Goal: Information Seeking & Learning: Learn about a topic

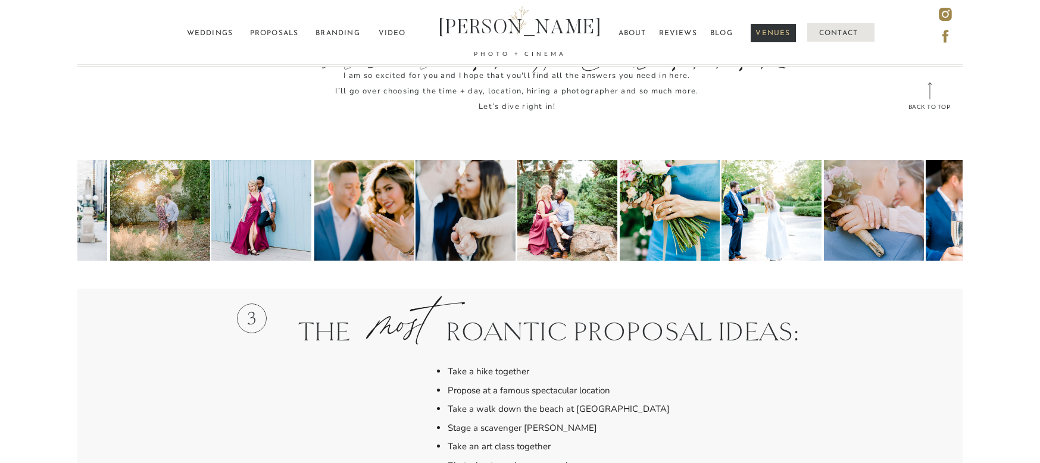
scroll to position [2992, 0]
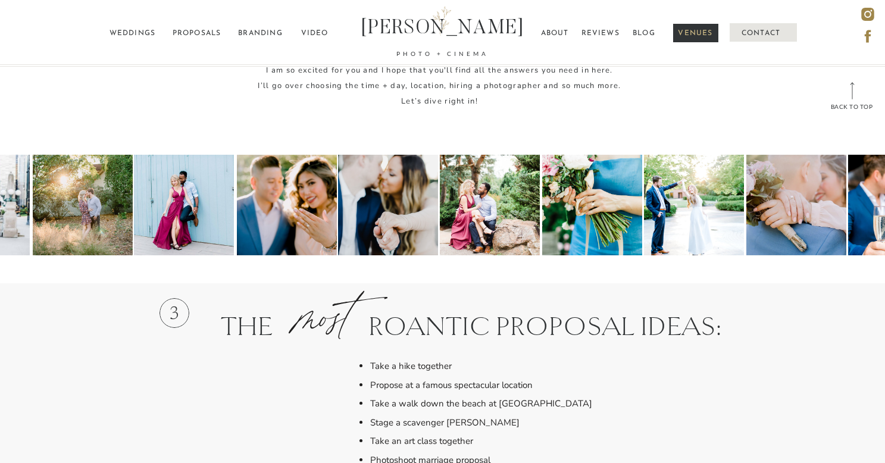
click at [580, 205] on div at bounding box center [592, 205] width 100 height 101
click at [811, 189] on div at bounding box center [797, 205] width 100 height 101
drag, startPoint x: 837, startPoint y: 192, endPoint x: 785, endPoint y: 199, distance: 53.0
click at [785, 199] on div at bounding box center [797, 205] width 100 height 101
click at [876, 196] on div at bounding box center [898, 205] width 100 height 101
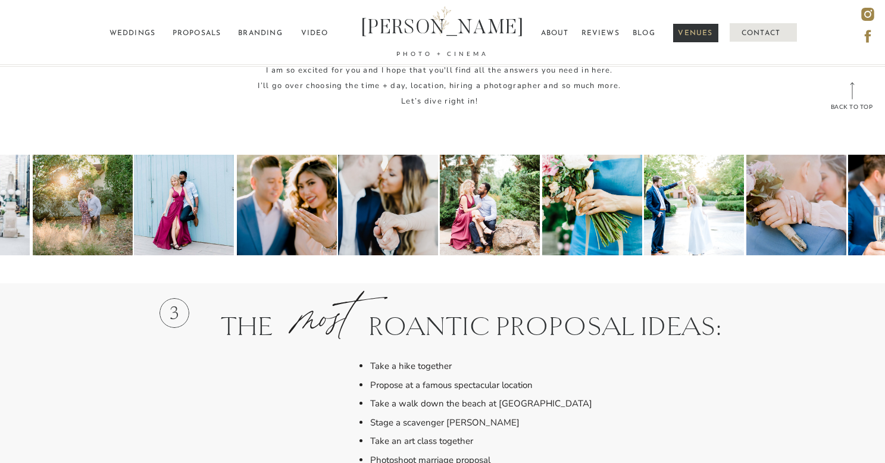
click at [883, 182] on div at bounding box center [898, 205] width 100 height 101
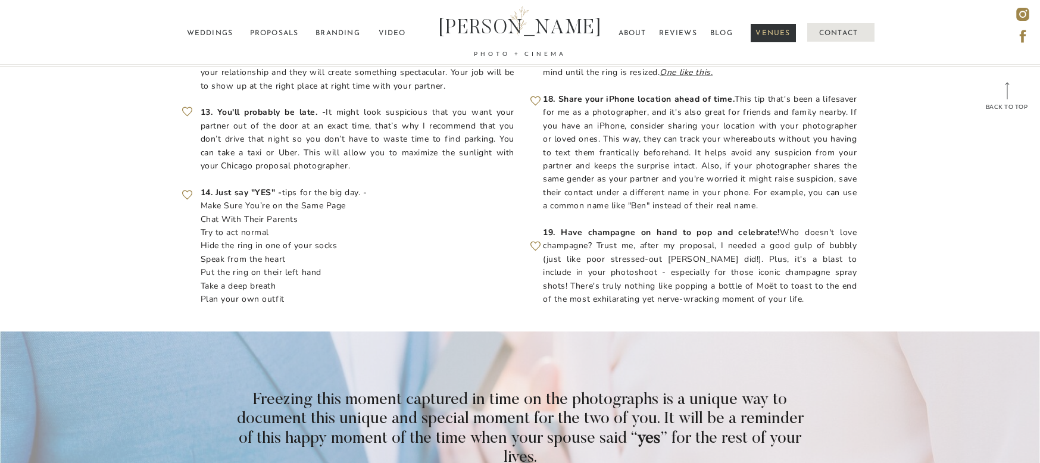
scroll to position [6233, 0]
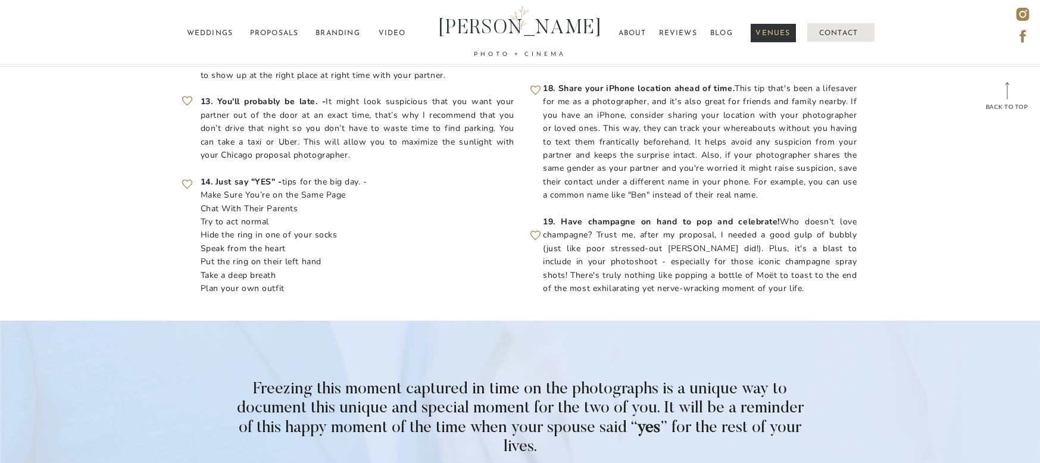
drag, startPoint x: 1042, startPoint y: 179, endPoint x: 1016, endPoint y: 365, distance: 187.7
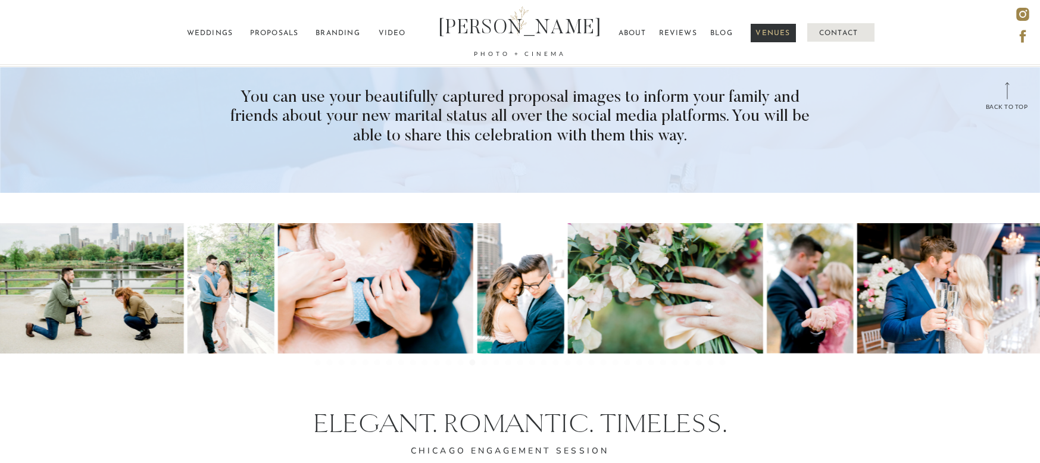
scroll to position [6643, 0]
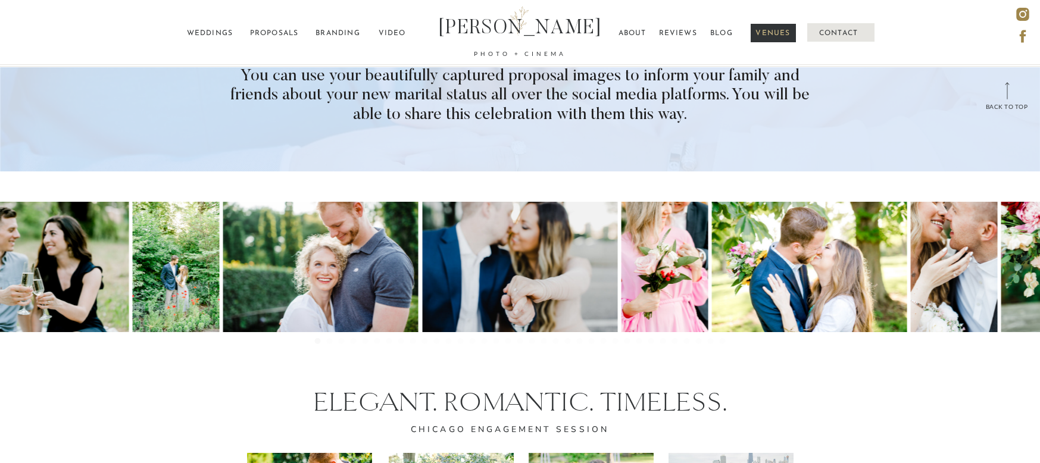
click at [173, 292] on img at bounding box center [175, 267] width 87 height 130
click at [175, 291] on img at bounding box center [175, 267] width 87 height 130
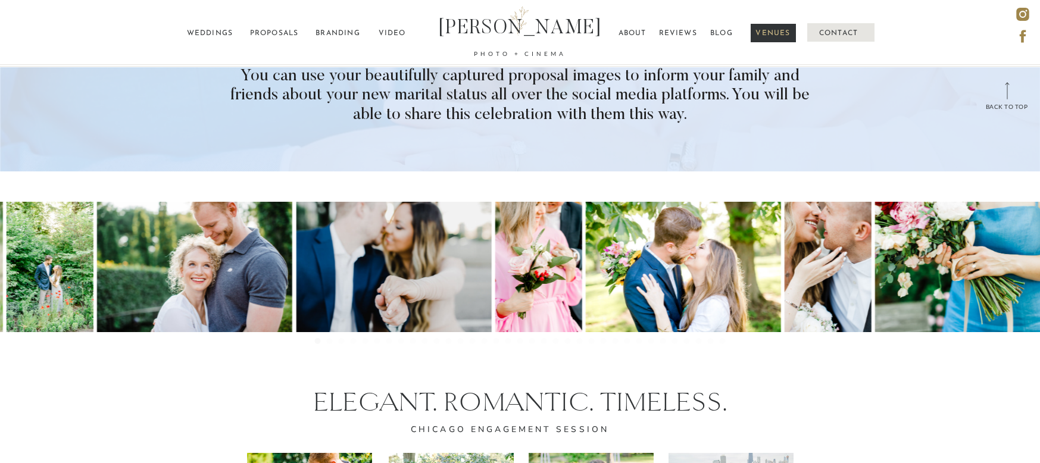
click at [247, 281] on img at bounding box center [195, 267] width 196 height 130
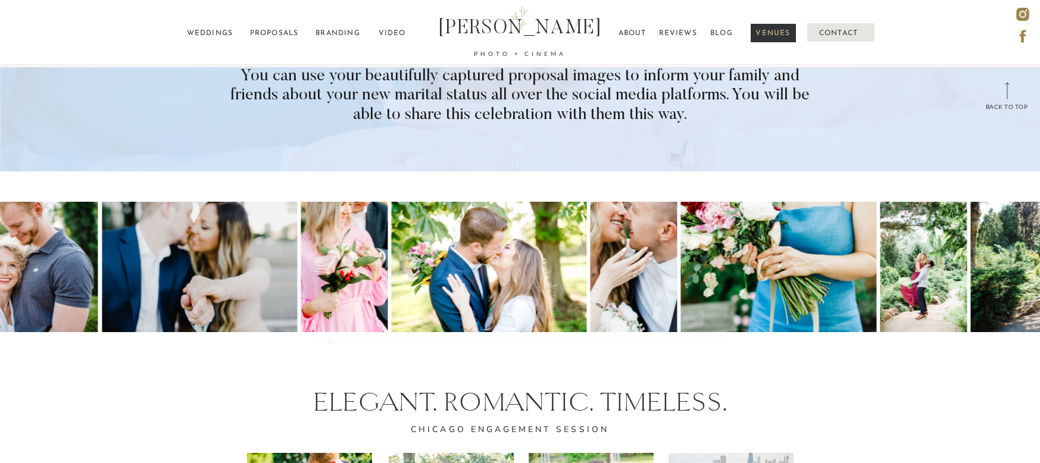
click at [358, 266] on img at bounding box center [344, 267] width 87 height 130
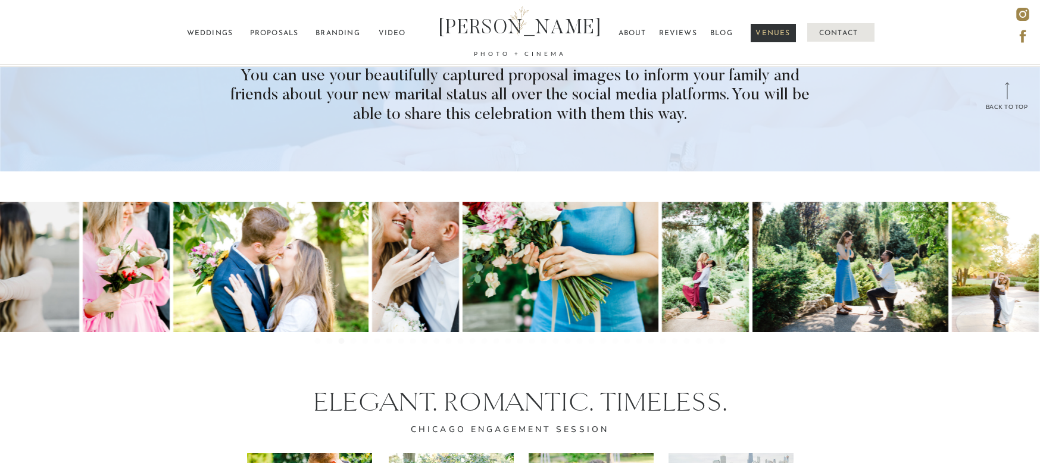
click at [463, 239] on img at bounding box center [561, 267] width 196 height 130
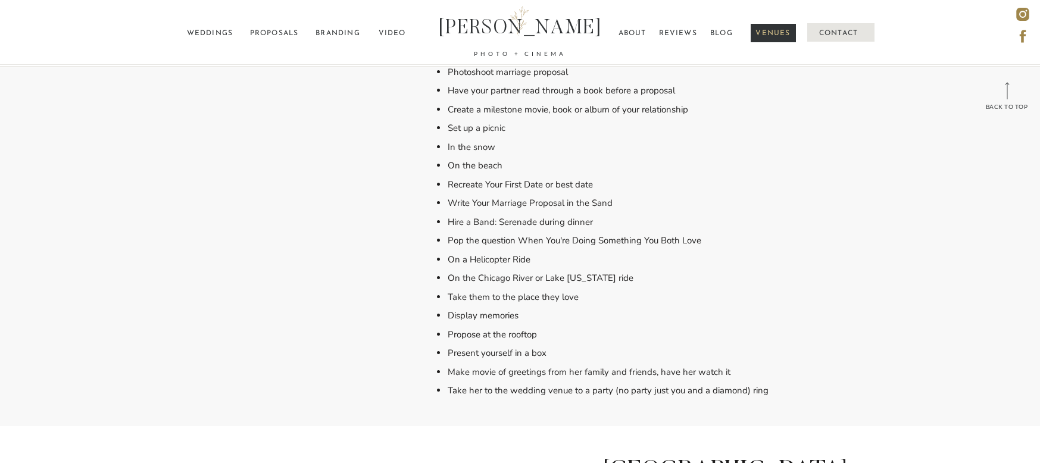
scroll to position [3402, 0]
